Goal: Task Accomplishment & Management: Manage account settings

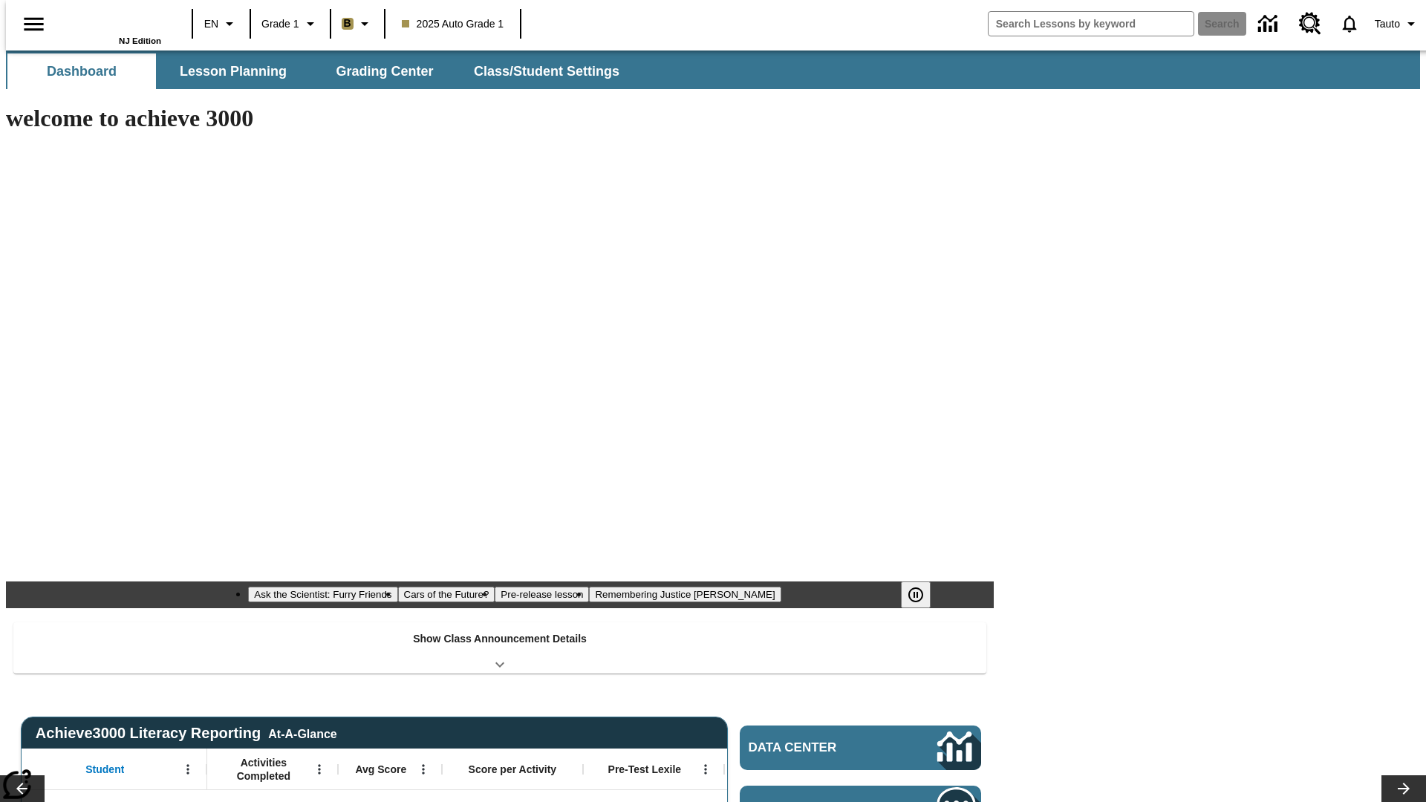
type input "-1"
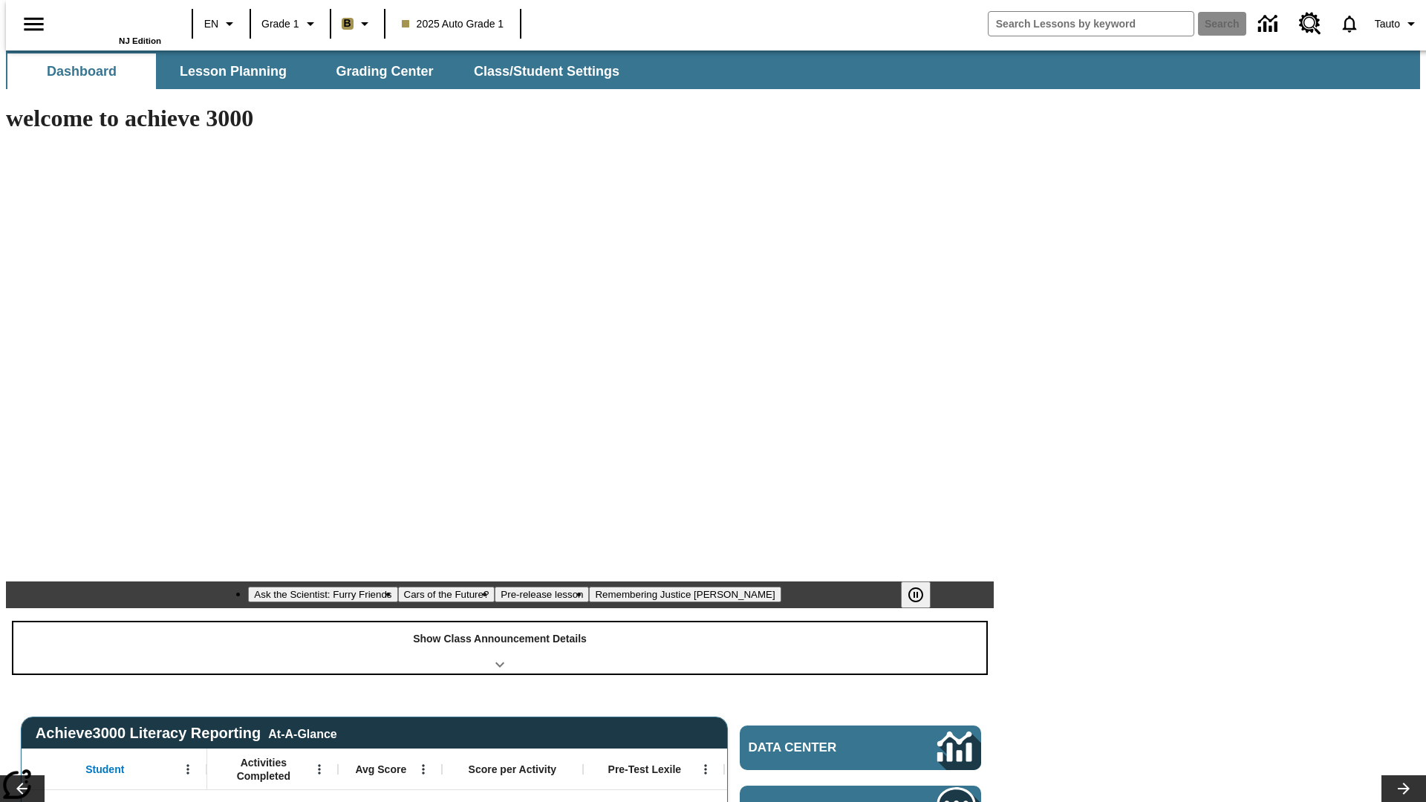
click at [500, 622] on div "Show Class Announcement Details" at bounding box center [499, 647] width 973 height 51
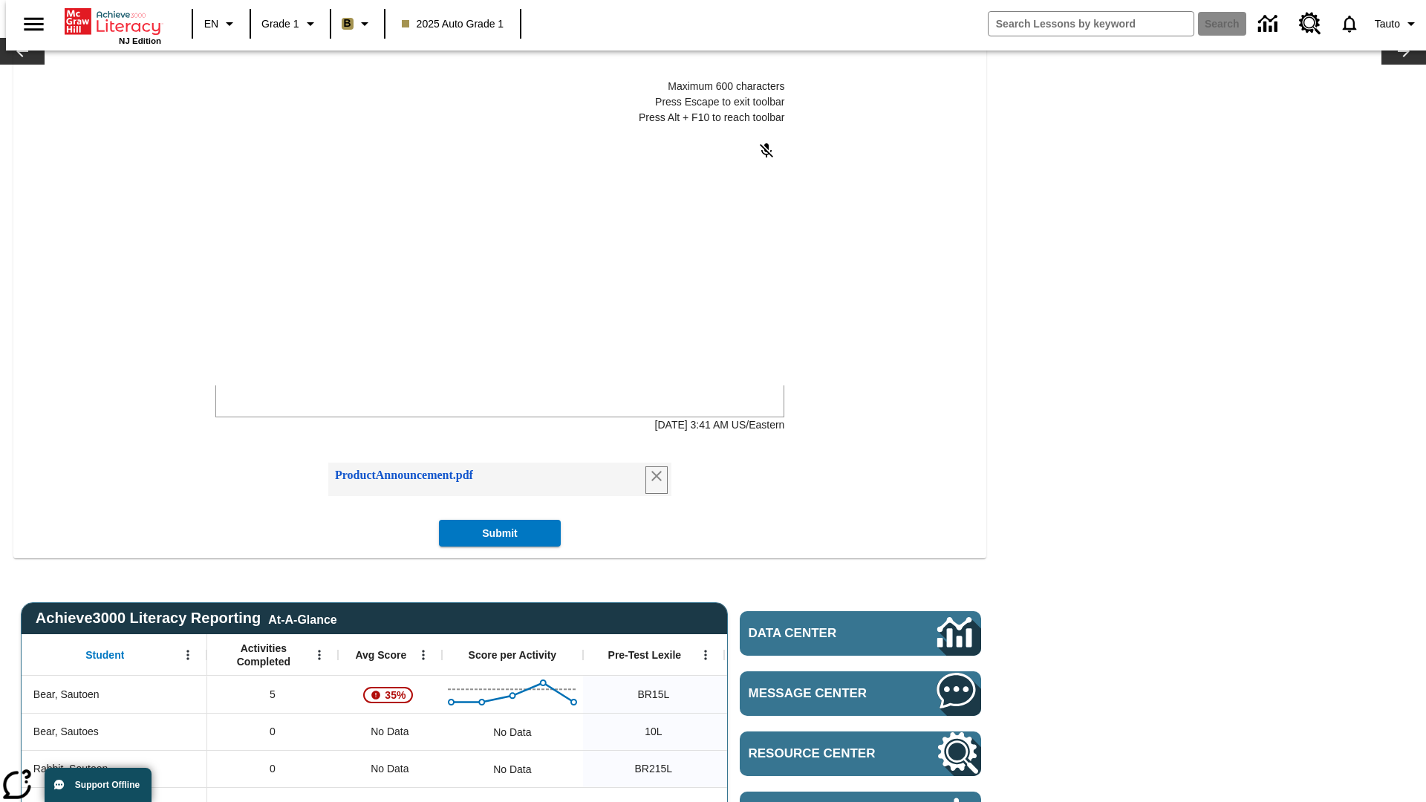
click at [652, 481] on icon "Remove attachment" at bounding box center [656, 476] width 10 height 10
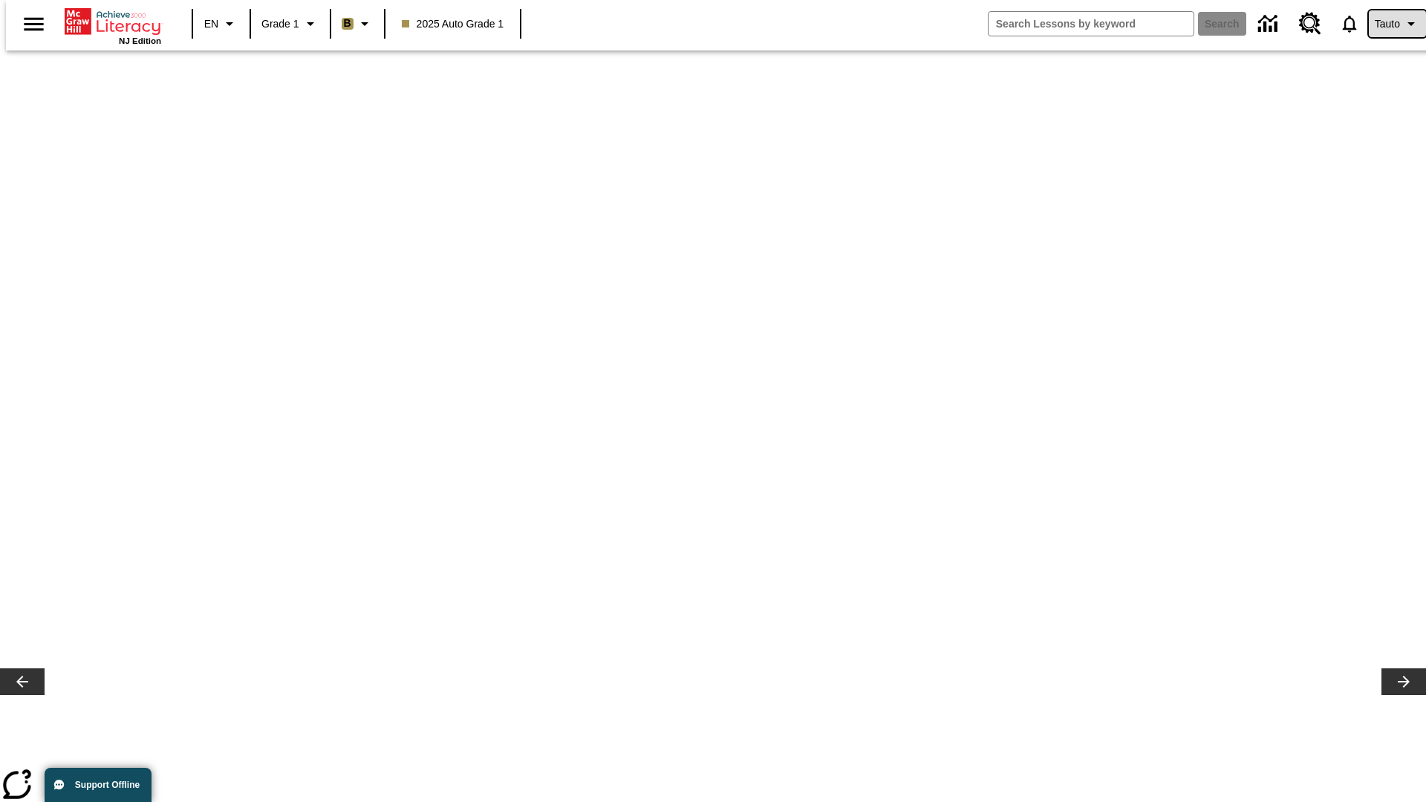
click at [1390, 24] on span "Tauto" at bounding box center [1387, 24] width 25 height 16
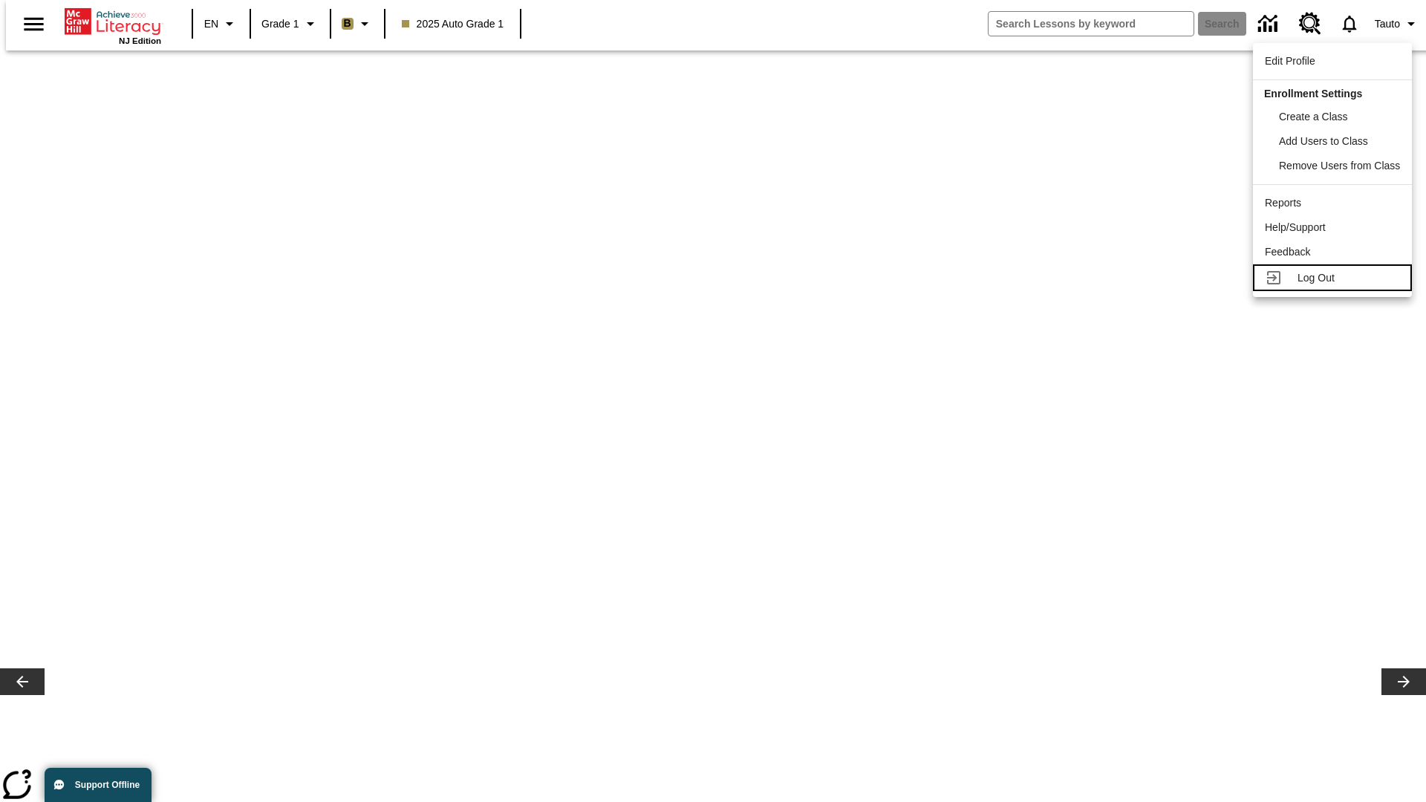
click at [1333, 278] on span "Log Out" at bounding box center [1316, 278] width 37 height 12
